Goal: Task Accomplishment & Management: Manage account settings

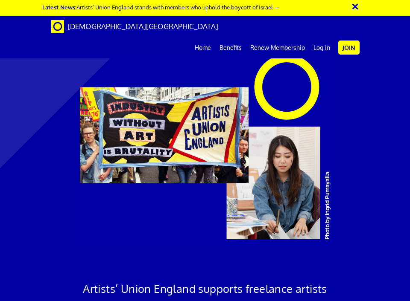
scroll to position [0, 17]
click at [319, 37] on link "Log in" at bounding box center [321, 47] width 25 height 21
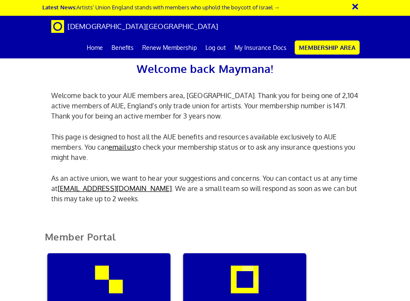
scroll to position [162, 0]
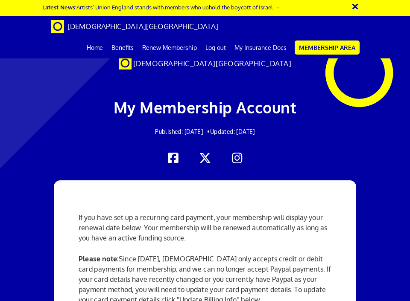
scroll to position [248, 0]
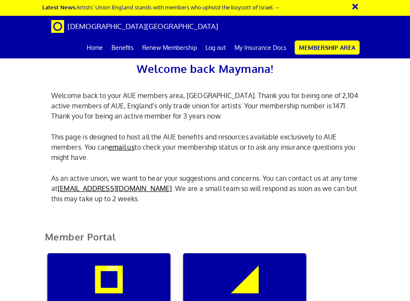
scroll to position [0, 3]
click at [248, 254] on div "My insurance documents" at bounding box center [244, 295] width 123 height 82
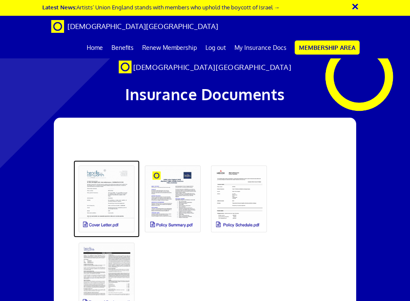
click at [107, 187] on link at bounding box center [106, 198] width 66 height 77
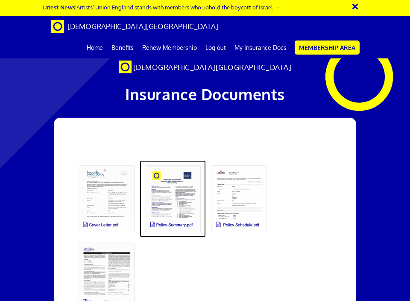
click at [174, 195] on link at bounding box center [173, 198] width 66 height 77
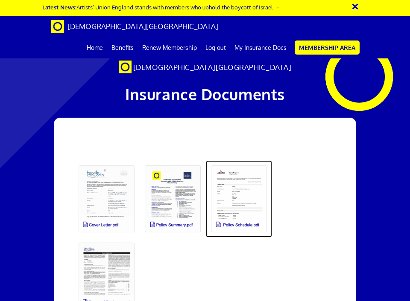
click at [231, 193] on link at bounding box center [239, 198] width 66 height 77
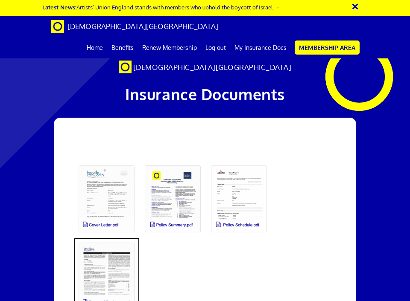
click at [96, 273] on link at bounding box center [106, 276] width 66 height 77
